Goal: Complete application form

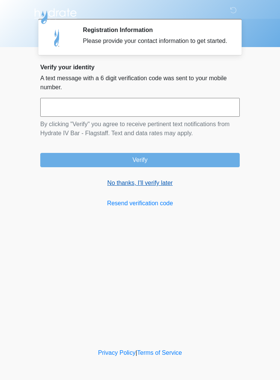
click at [155, 188] on link "No thanks, I'll verify later" at bounding box center [140, 183] width 200 height 9
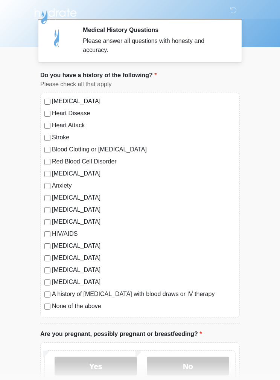
click at [90, 304] on label "None of the above" at bounding box center [144, 306] width 184 height 9
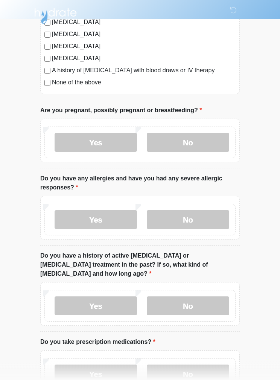
scroll to position [224, 0]
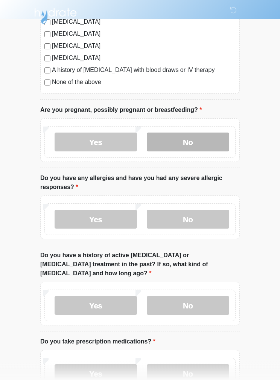
click at [216, 136] on label "No" at bounding box center [188, 142] width 83 height 19
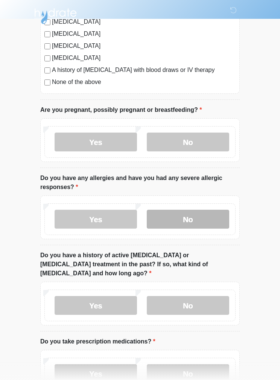
click at [210, 213] on label "No" at bounding box center [188, 219] width 83 height 19
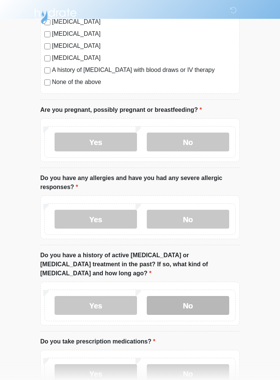
click at [204, 296] on label "No" at bounding box center [188, 305] width 83 height 19
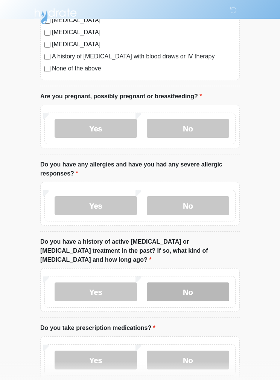
scroll to position [248, 0]
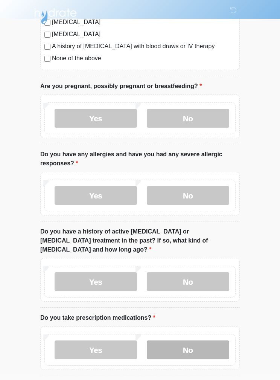
click at [203, 341] on label "No" at bounding box center [188, 350] width 83 height 19
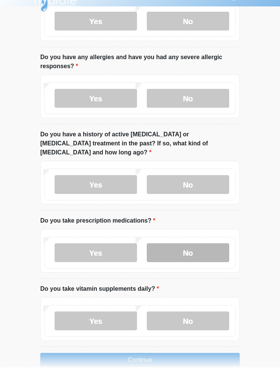
scroll to position [363, 0]
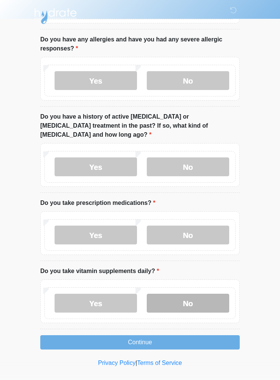
click at [202, 294] on label "No" at bounding box center [188, 303] width 83 height 19
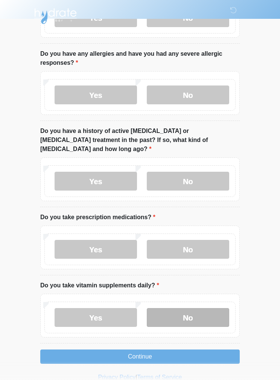
scroll to position [333, 0]
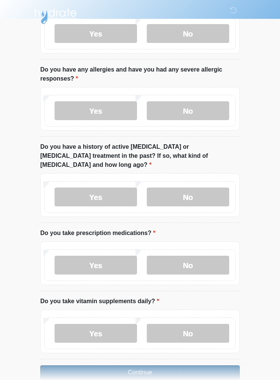
click at [209, 366] on button "Continue" at bounding box center [140, 373] width 200 height 14
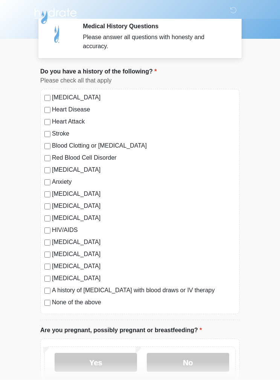
scroll to position [0, 0]
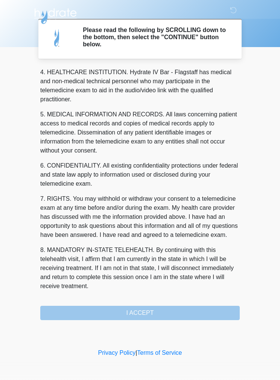
click at [195, 314] on div "1. PURPOSE. The purpose of this form is to obtain your consent for a telemedici…" at bounding box center [140, 193] width 200 height 253
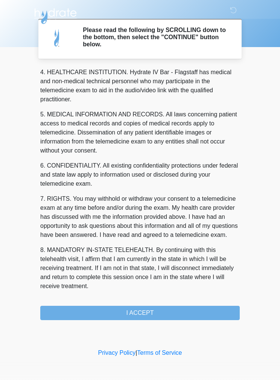
scroll to position [217, 0]
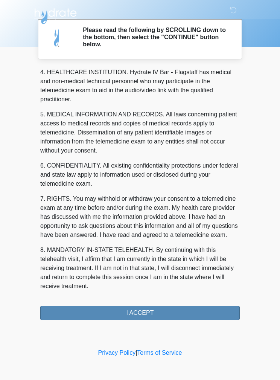
click at [184, 309] on button "I ACCEPT" at bounding box center [140, 313] width 200 height 14
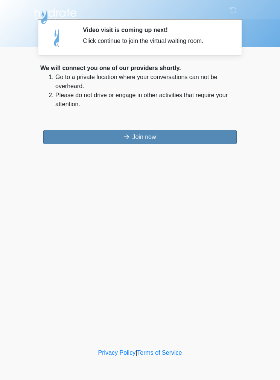
click at [203, 140] on button "Join now" at bounding box center [140, 137] width 194 height 14
